Goal: Check status: Check status

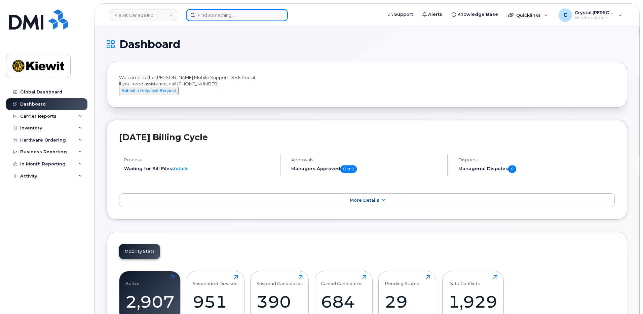
click at [219, 17] on input at bounding box center [237, 15] width 102 height 12
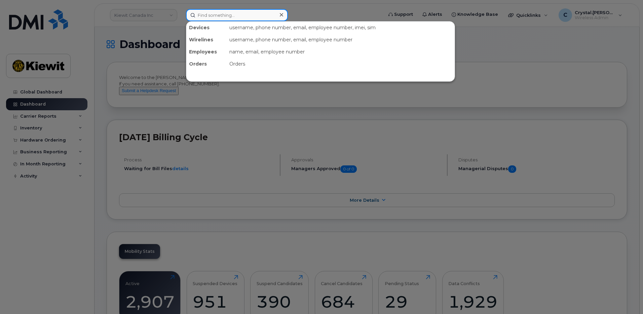
paste input "300387"
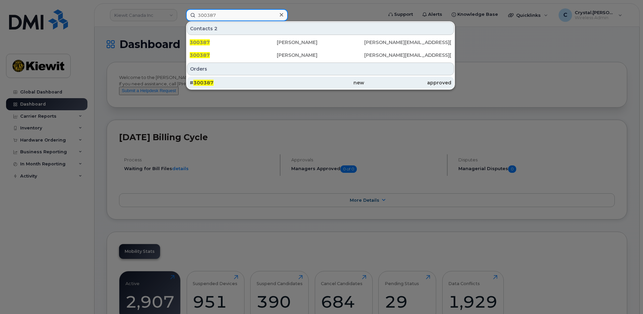
type input "300387"
click at [209, 83] on span "300387" at bounding box center [204, 83] width 20 height 6
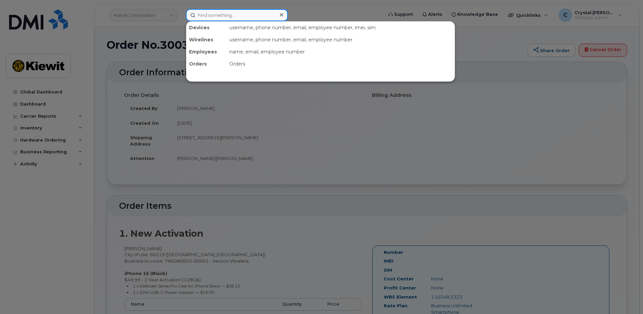
click at [225, 17] on input at bounding box center [237, 15] width 102 height 12
paste input "301068"
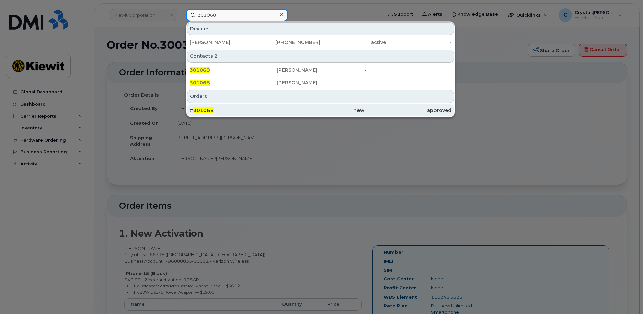
type input "301068"
click at [229, 111] on div "# 301068" at bounding box center [233, 110] width 87 height 7
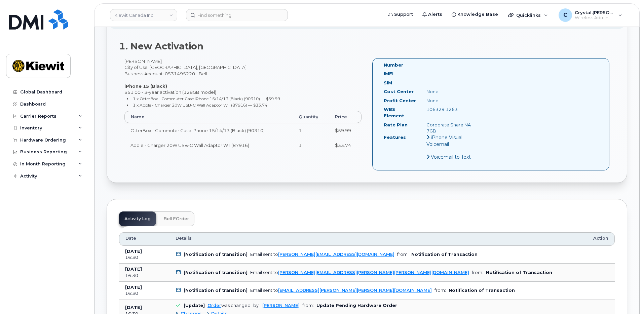
scroll to position [236, 0]
